Goal: Information Seeking & Learning: Learn about a topic

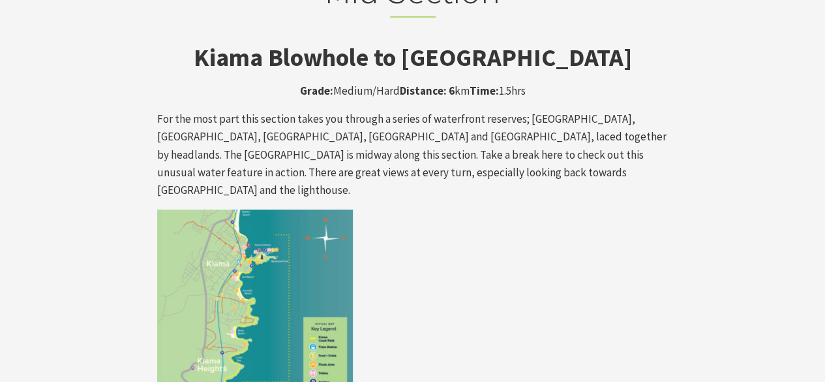
scroll to position [2283, 0]
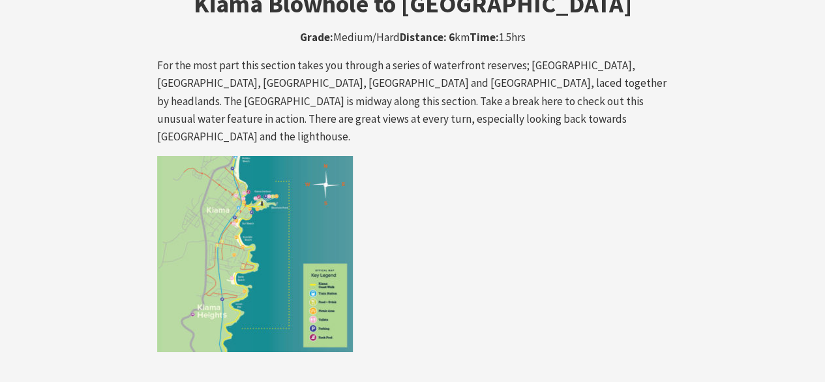
click at [292, 205] on img at bounding box center [255, 254] width 196 height 196
click at [271, 170] on img at bounding box center [255, 254] width 196 height 196
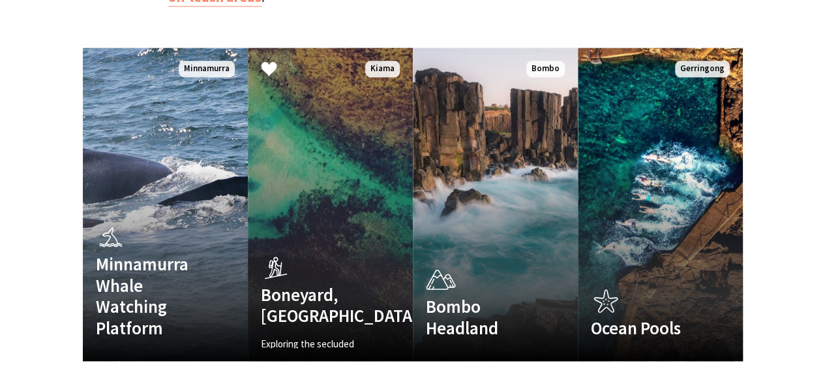
scroll to position [848, 0]
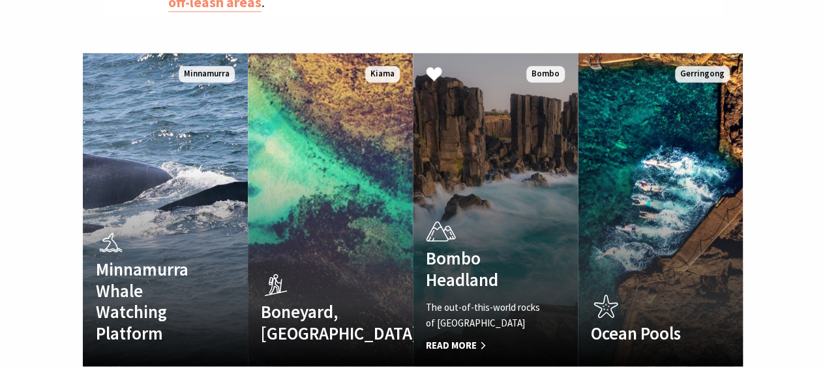
click at [462, 337] on span "Read More" at bounding box center [483, 345] width 114 height 16
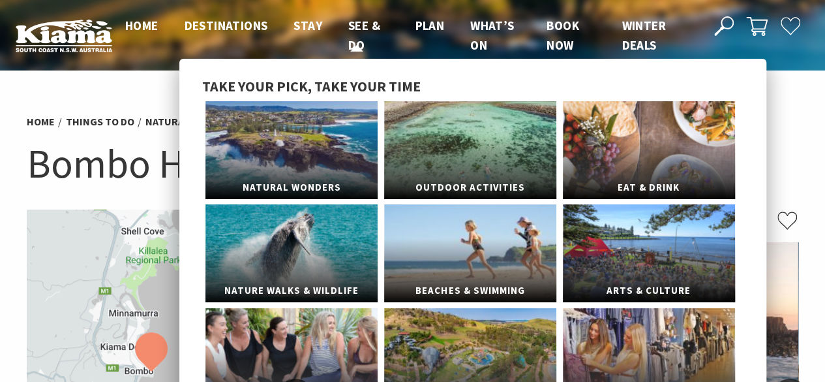
click at [364, 27] on span "See & Do" at bounding box center [364, 35] width 32 height 35
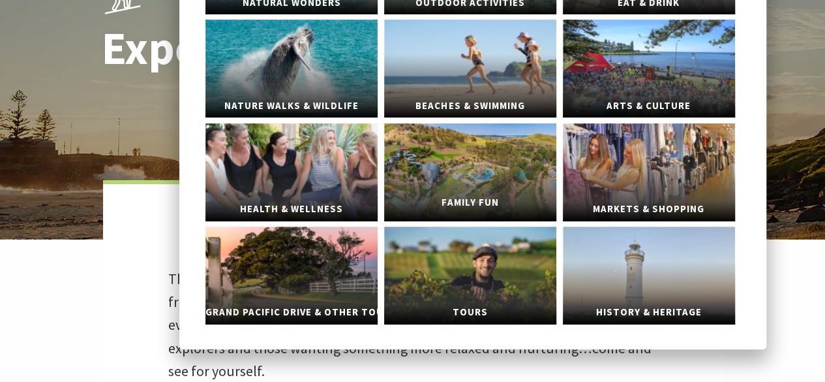
scroll to position [261, 0]
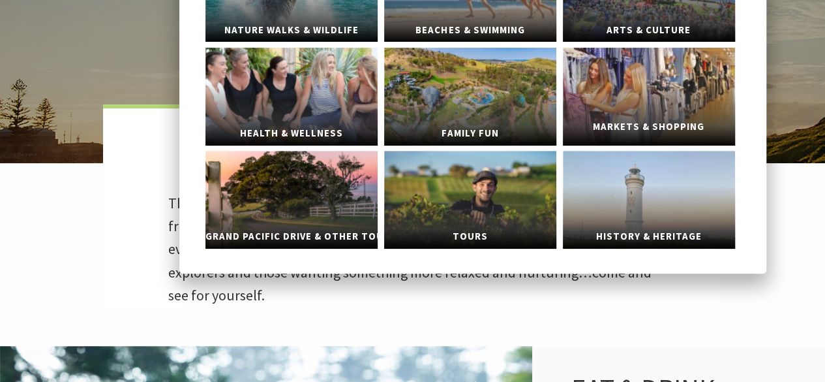
click at [637, 101] on link "Markets & Shopping" at bounding box center [649, 97] width 172 height 98
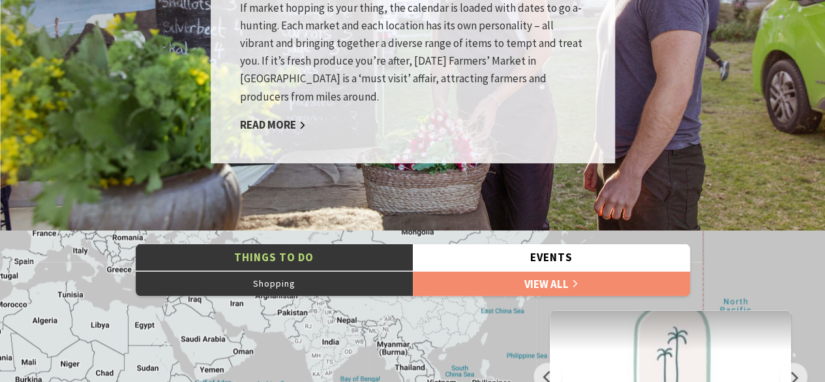
scroll to position [1174, 0]
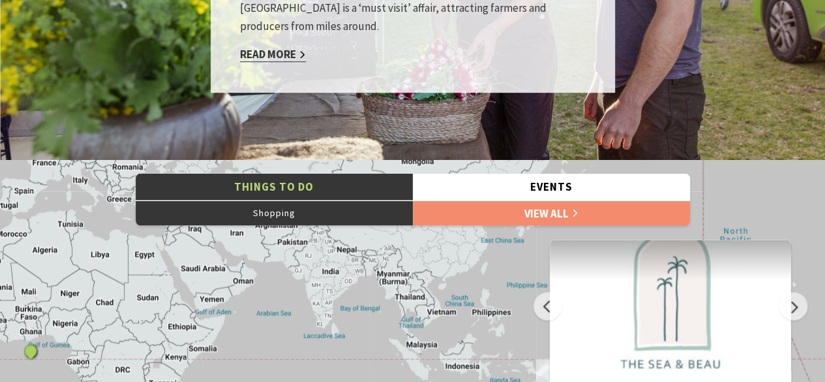
click at [285, 53] on link "Read More" at bounding box center [273, 53] width 66 height 15
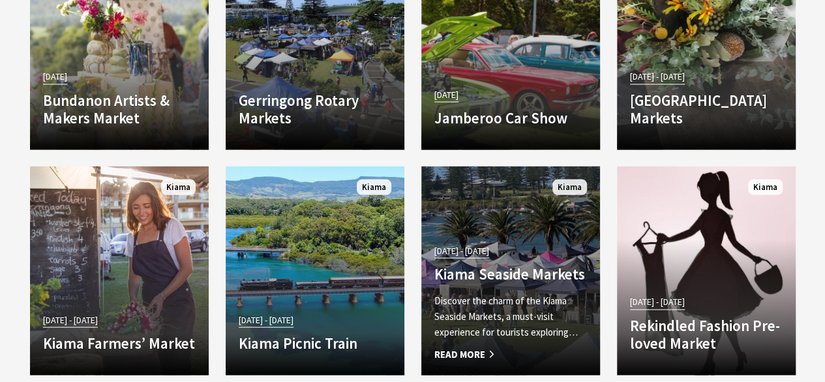
scroll to position [1370, 0]
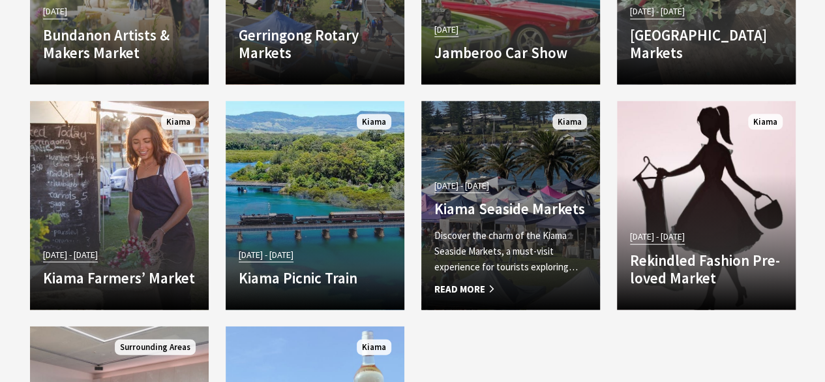
click at [468, 290] on span "Read More" at bounding box center [510, 289] width 153 height 16
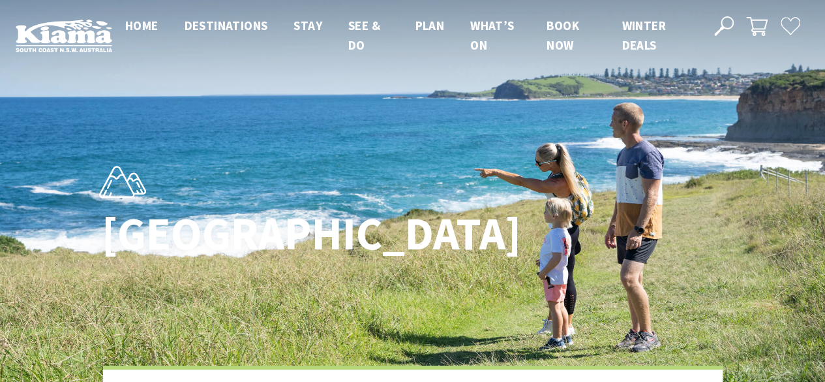
scroll to position [389, 841]
